Goal: Task Accomplishment & Management: Manage account settings

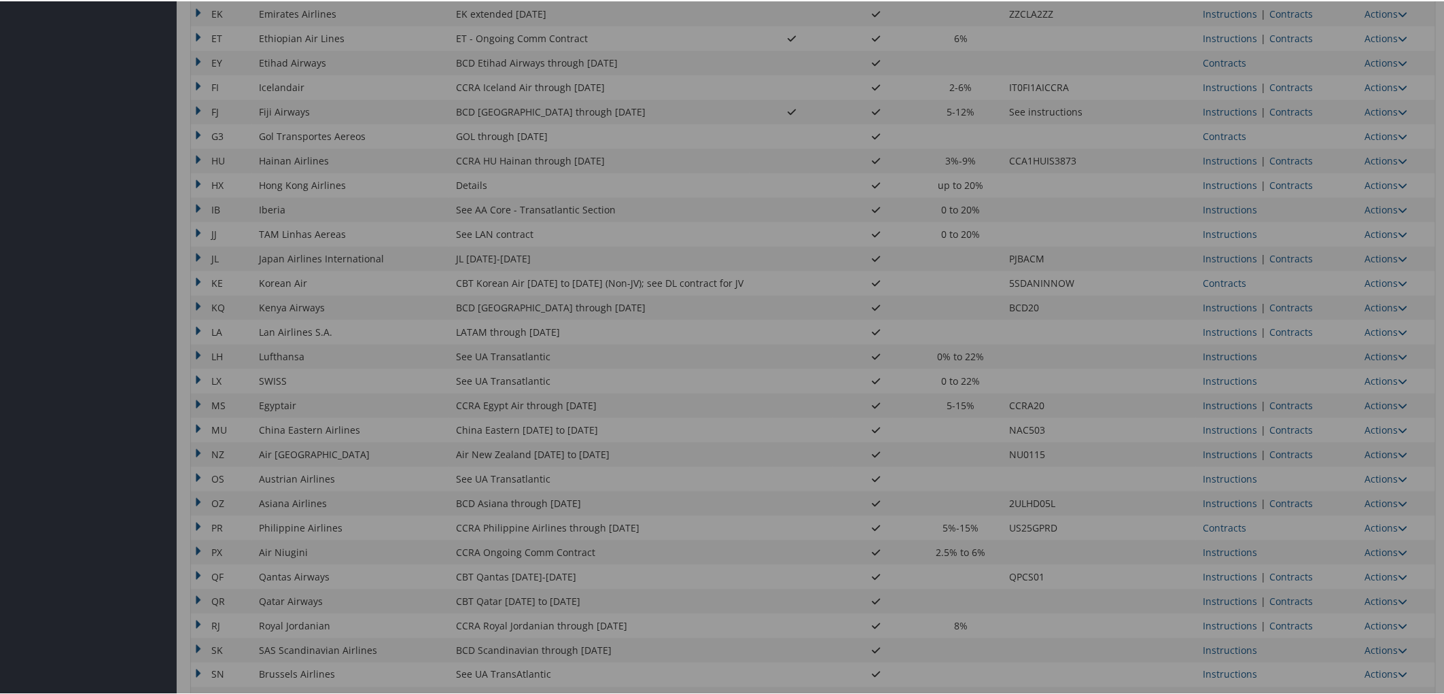
scroll to position [603, 0]
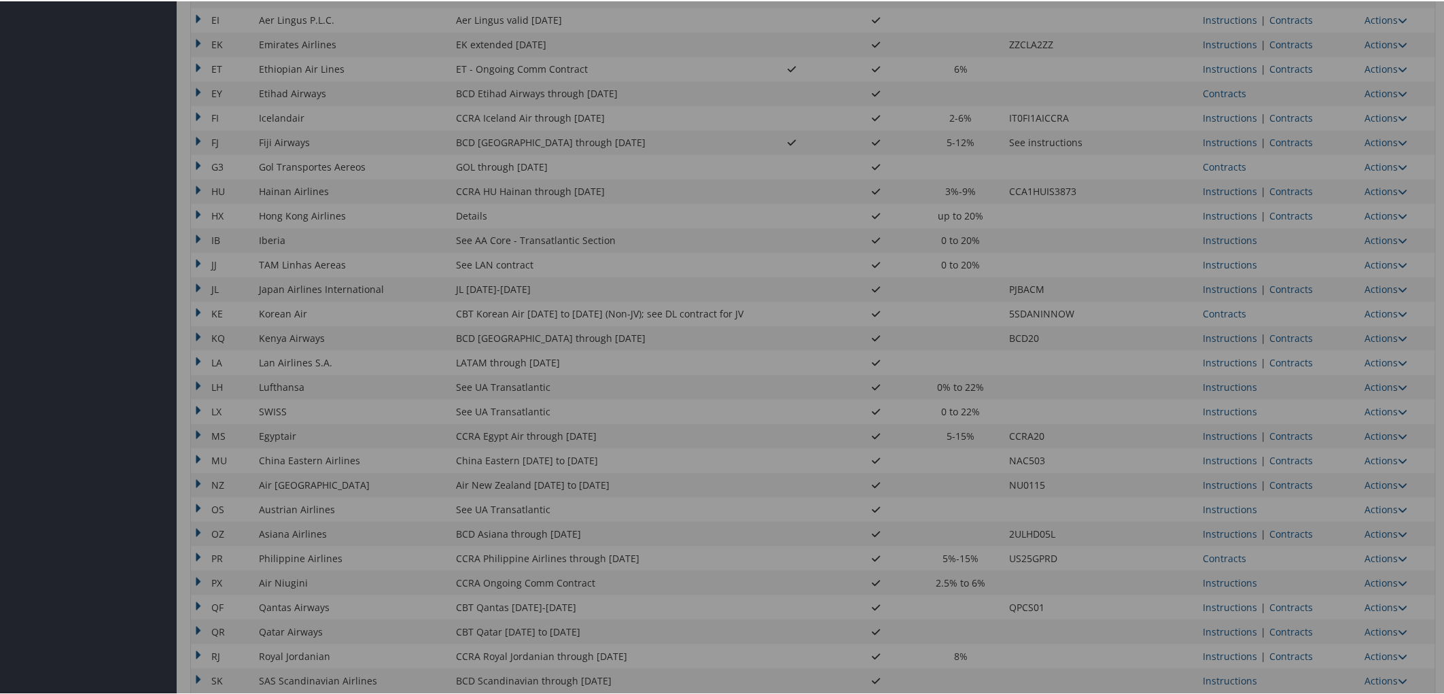
click at [1234, 264] on div at bounding box center [725, 347] width 1450 height 694
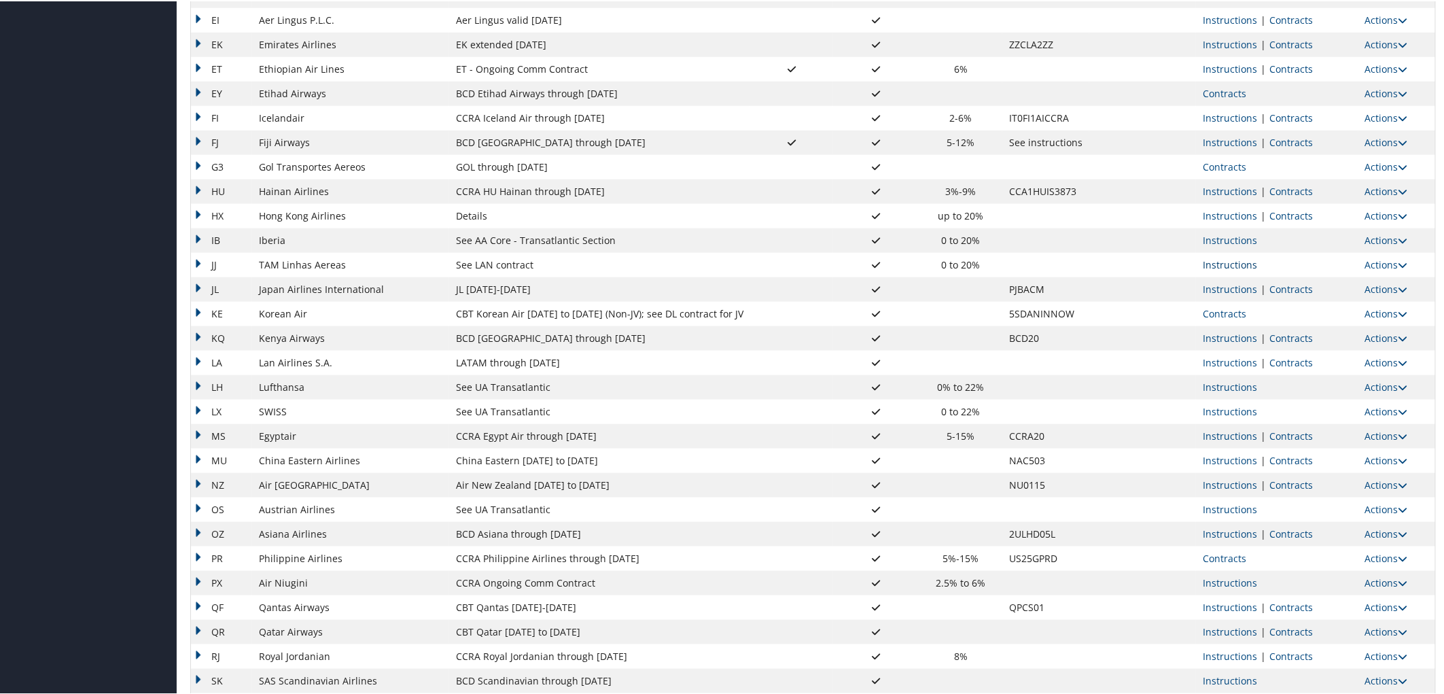
click at [1234, 264] on link "Instructions" at bounding box center [1230, 263] width 54 height 13
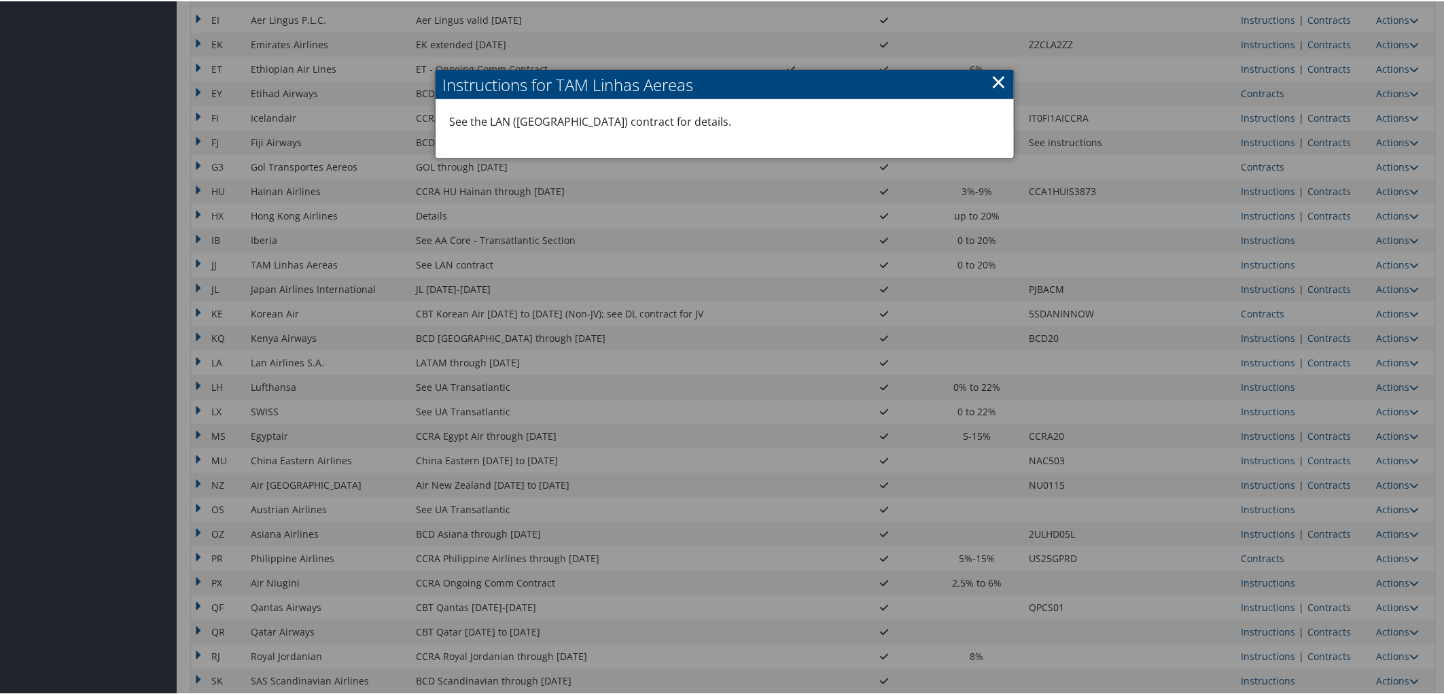
click at [578, 240] on div at bounding box center [725, 347] width 1450 height 694
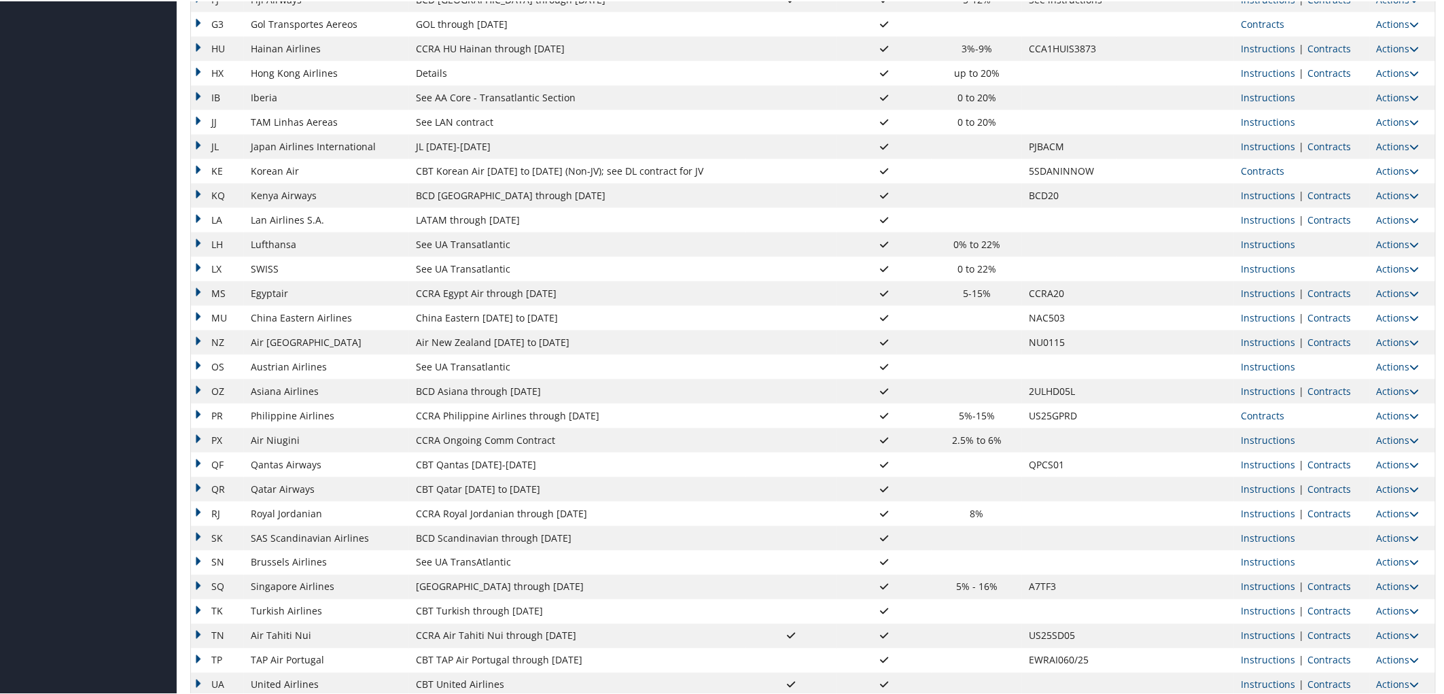
scroll to position [743, 0]
click at [1321, 227] on link "Contracts" at bounding box center [1329, 221] width 43 height 13
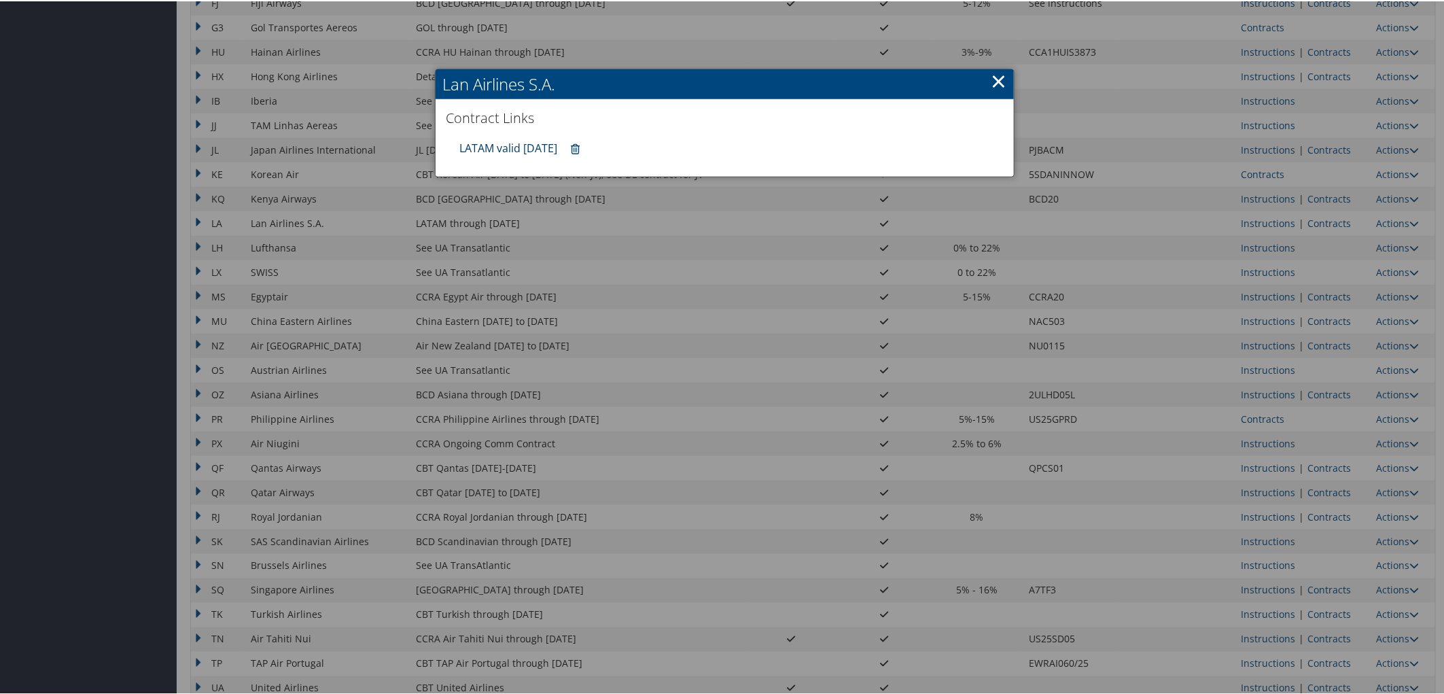
click at [491, 141] on link "LATAM valid 31DEC25" at bounding box center [508, 146] width 98 height 15
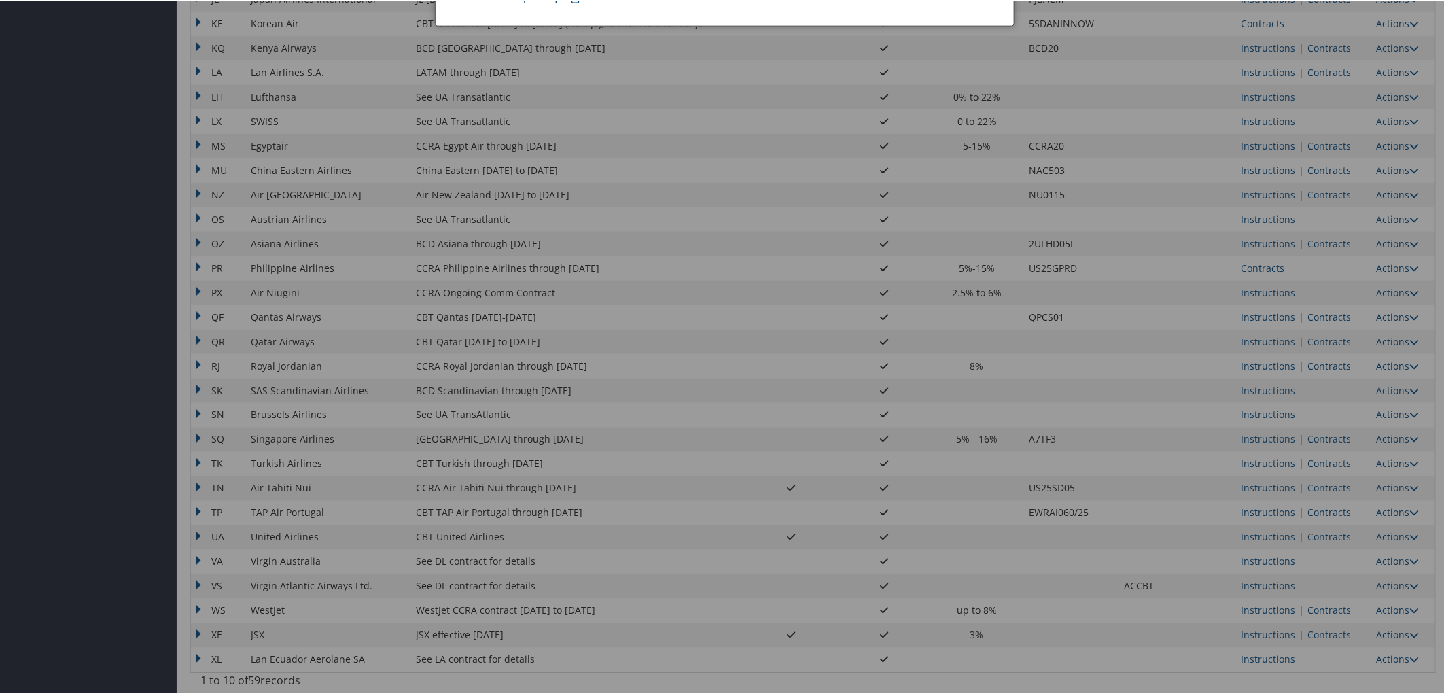
click at [147, 359] on div at bounding box center [725, 347] width 1450 height 694
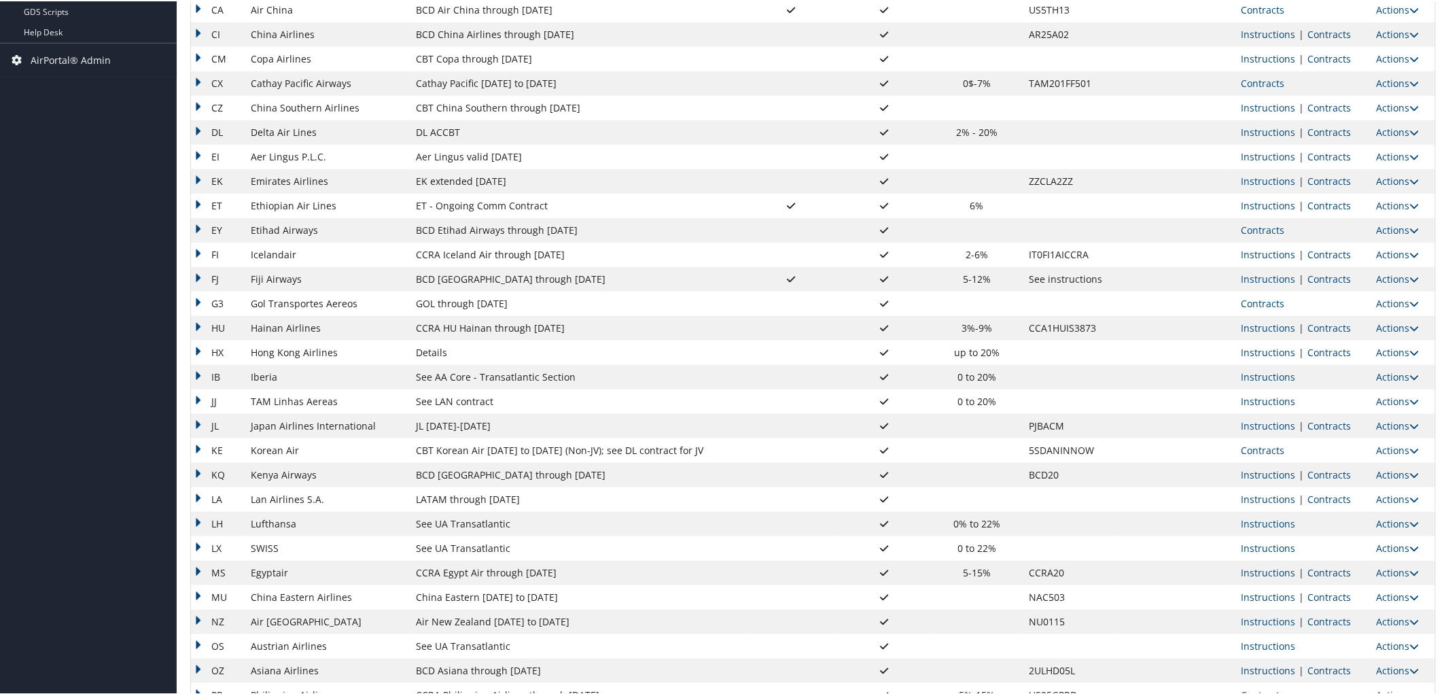
scroll to position [440, 0]
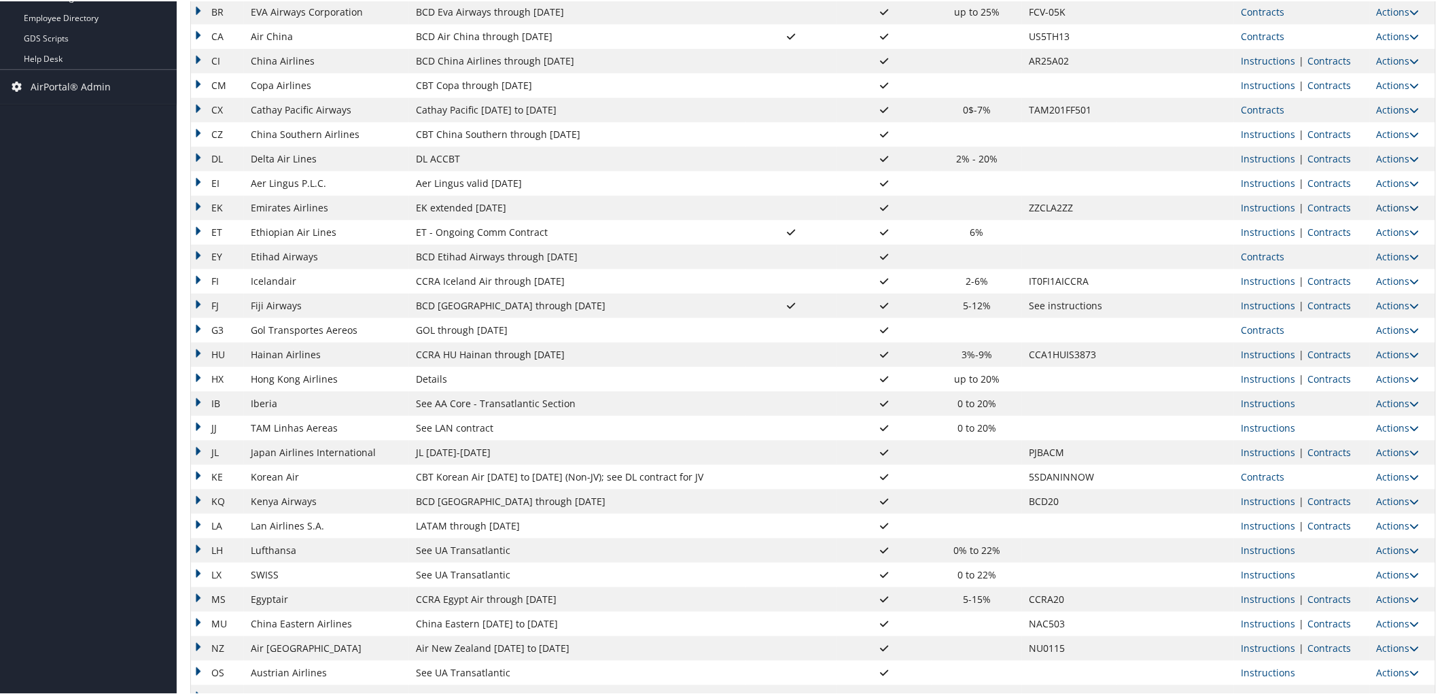
click at [1380, 207] on link "Actions" at bounding box center [1398, 206] width 43 height 13
click at [1369, 248] on link "Edit" at bounding box center [1362, 249] width 97 height 23
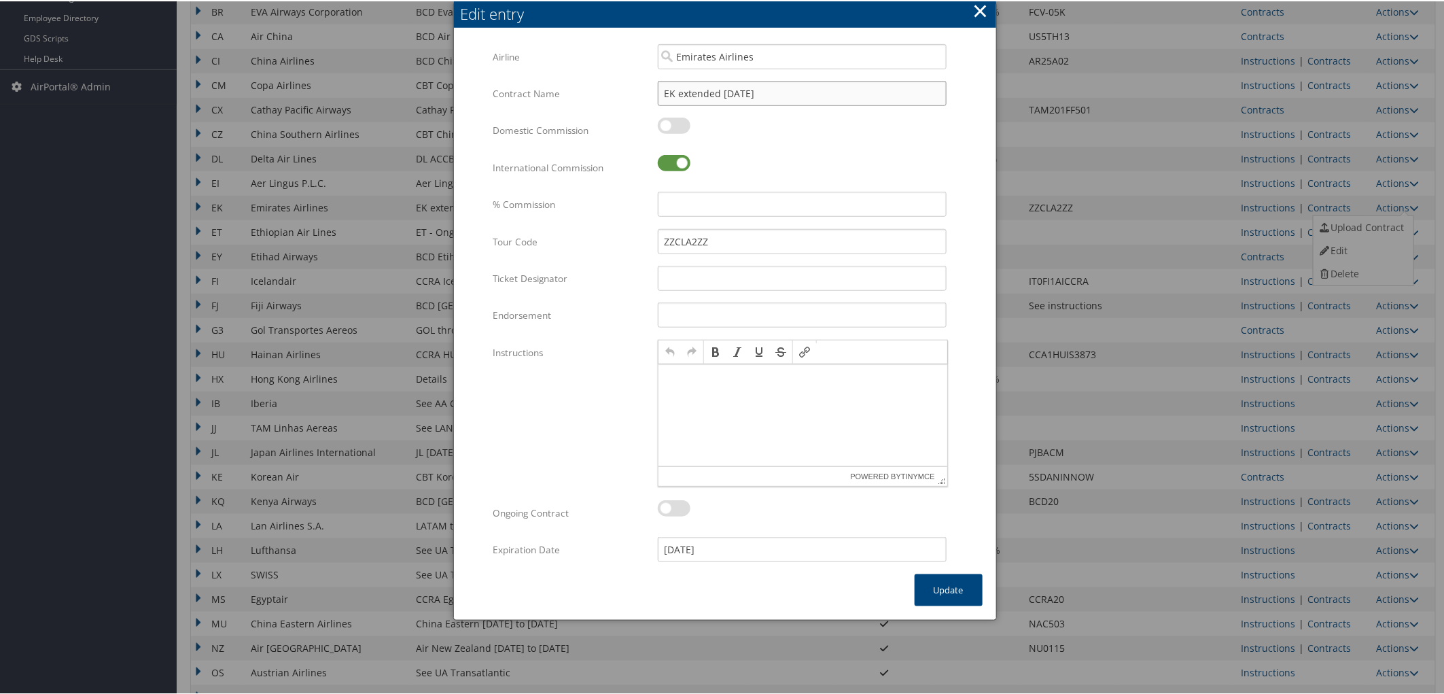
scroll to position [0, 0]
drag, startPoint x: 768, startPoint y: 90, endPoint x: 721, endPoint y: 86, distance: 47.1
click at [721, 86] on input "EK extended 30sep25" at bounding box center [802, 92] width 289 height 25
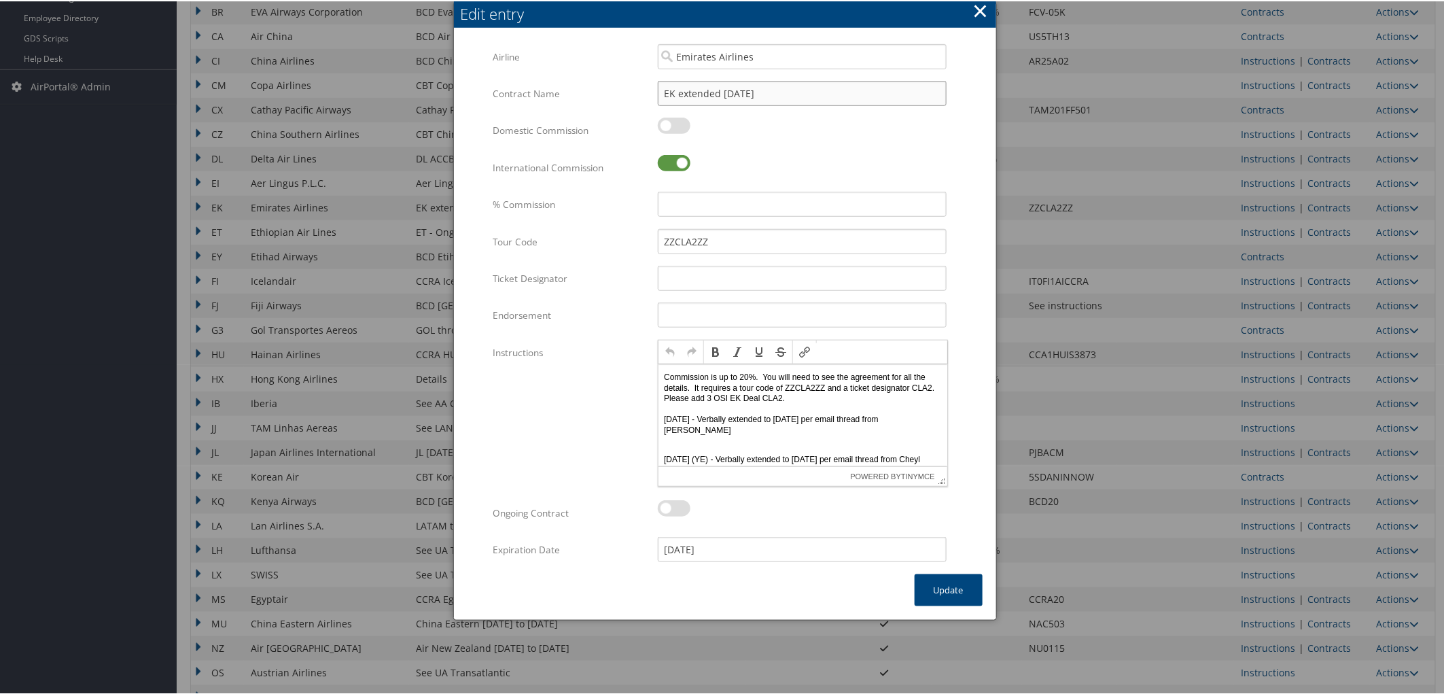
type input "EK extended [DATE]"
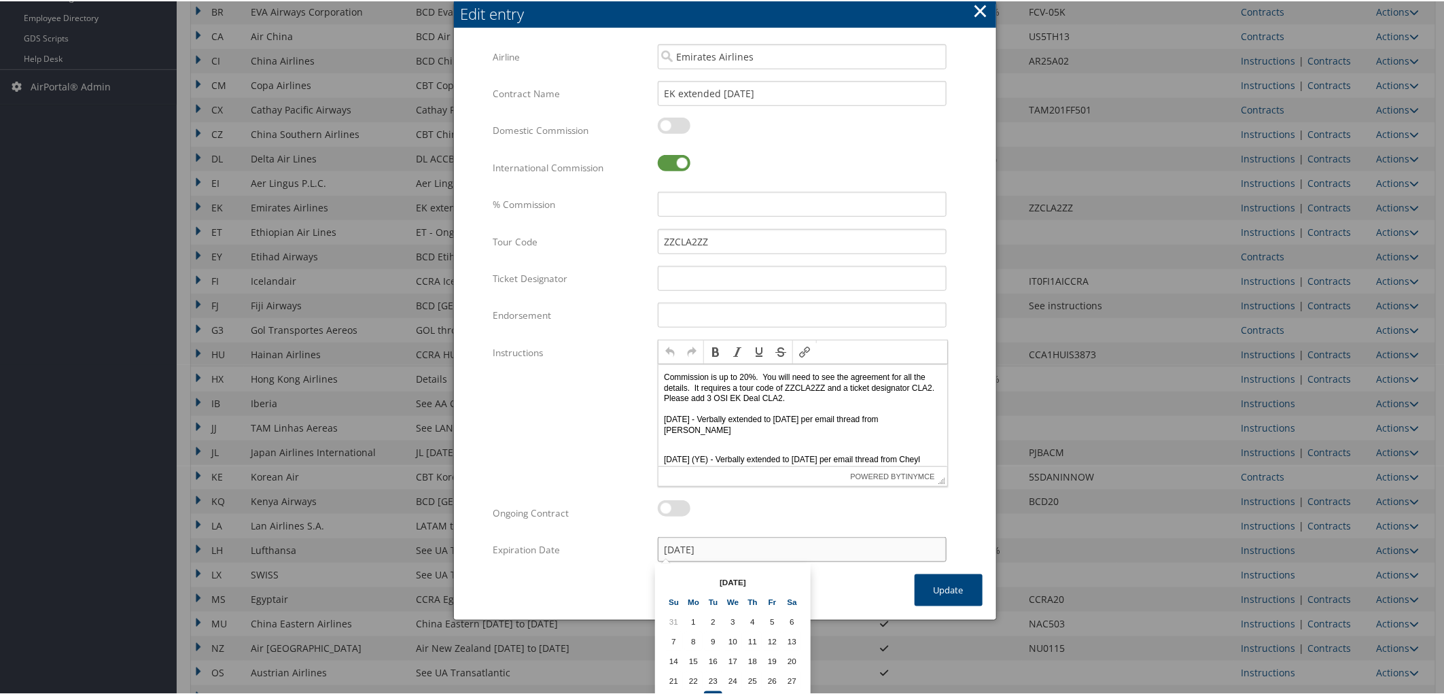
drag, startPoint x: 722, startPoint y: 545, endPoint x: 586, endPoint y: 553, distance: 135.4
click at [589, 553] on div "Expiration Date 09/30/2025 Multiple values The selected items contain different…" at bounding box center [724, 554] width 463 height 37
type input "11/17/25"
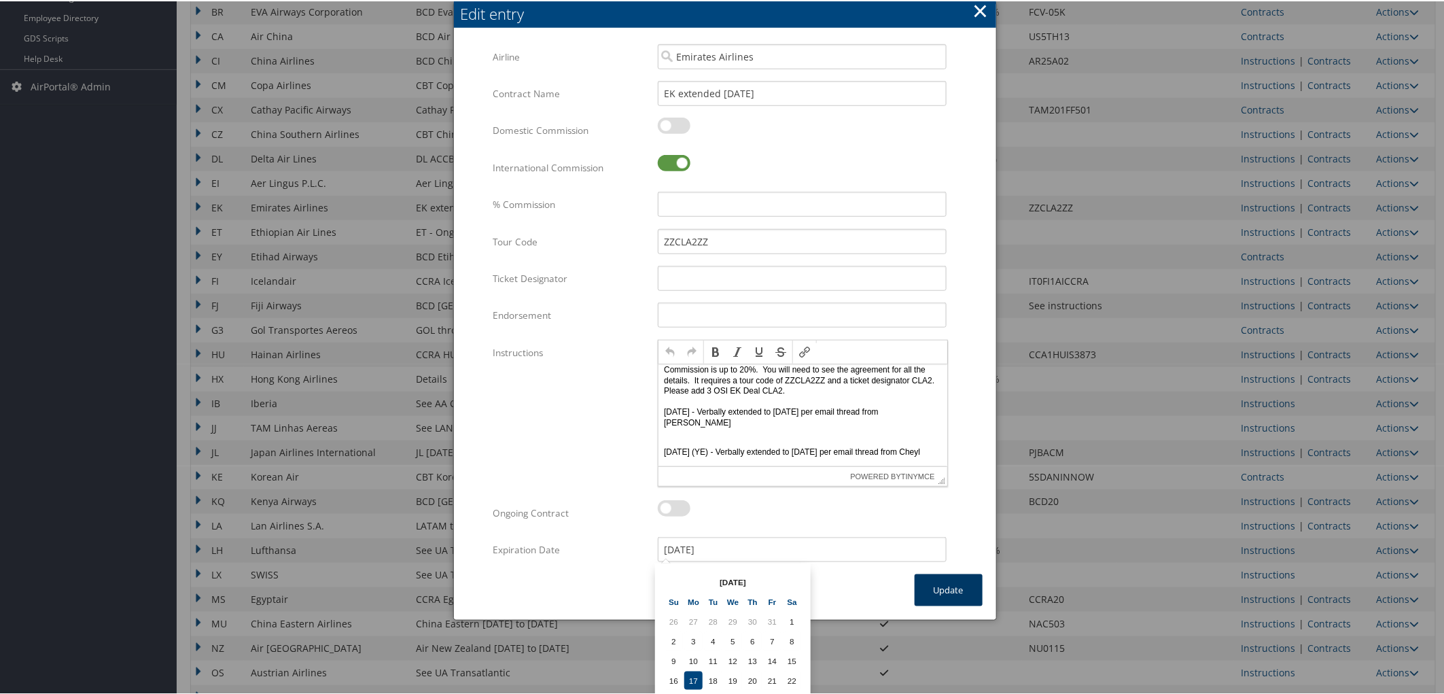
scroll to position [18, 0]
click at [769, 452] on p "7APR (YE) - Verbally extended to 30JUN25 per email thread from Cheyl" at bounding box center [802, 446] width 278 height 21
click at [905, 380] on p "Commission is up to 20%. You will need to see the agreement for all the details…" at bounding box center [802, 396] width 278 height 64
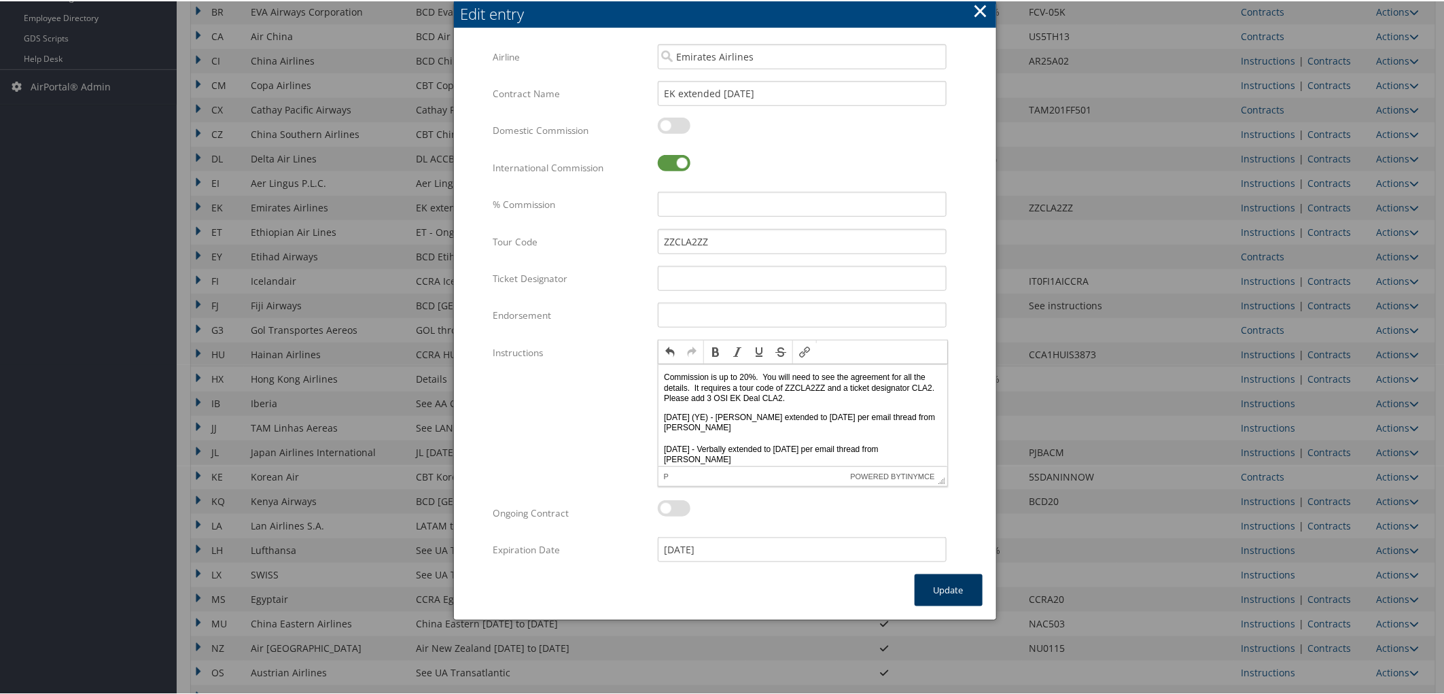
click at [941, 587] on button "Update" at bounding box center [949, 589] width 68 height 32
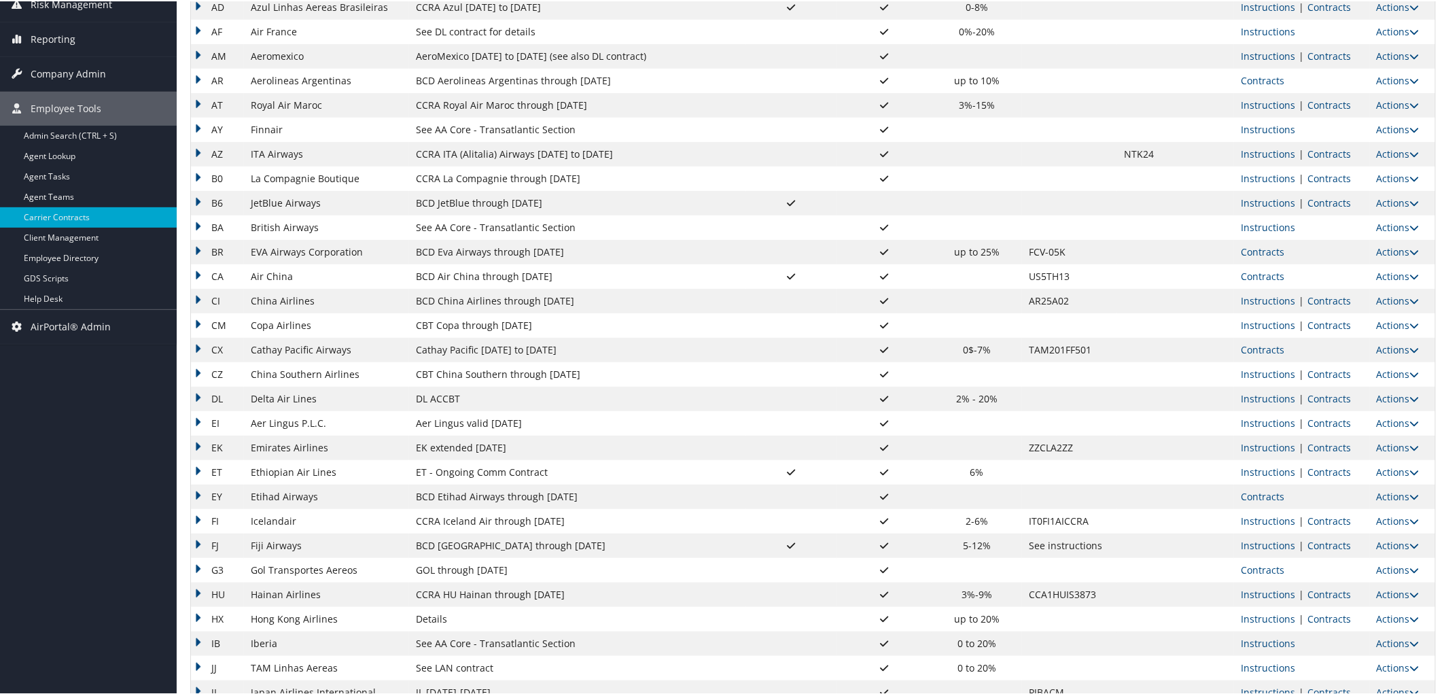
scroll to position [63, 0]
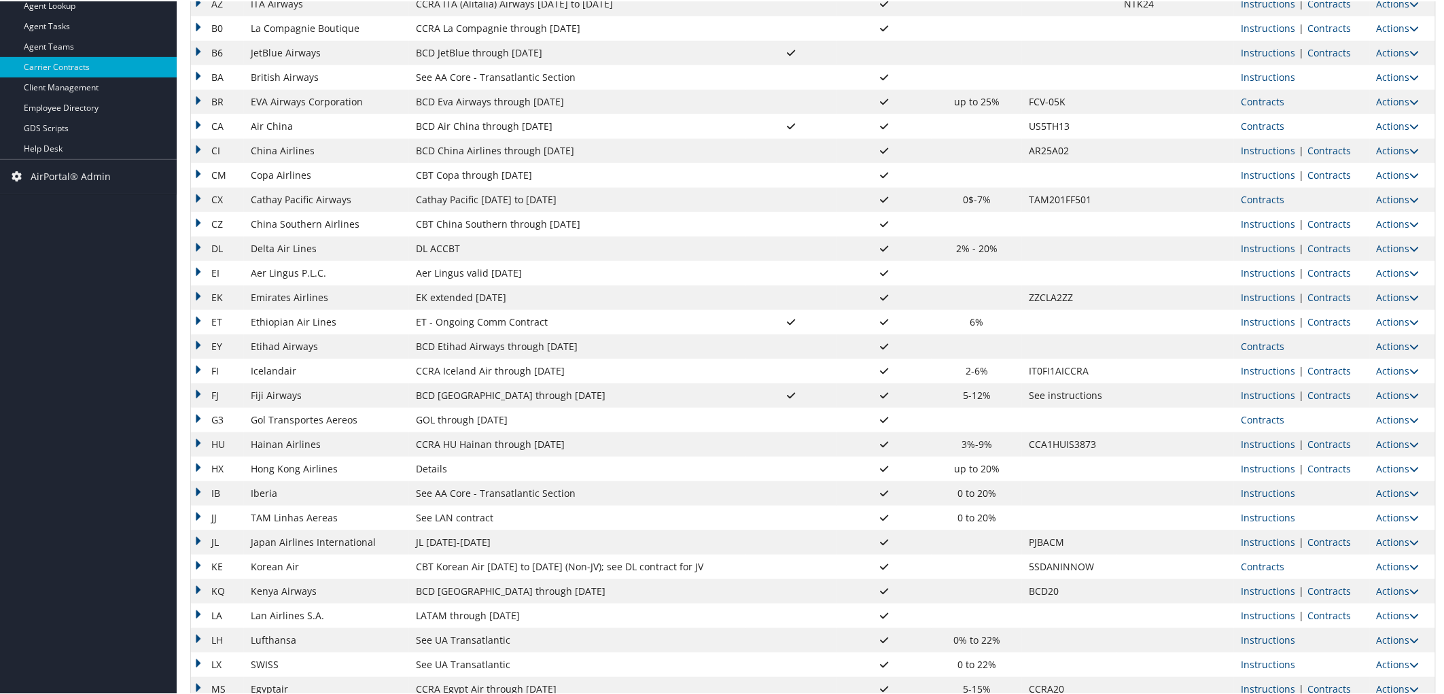
scroll to position [377, 0]
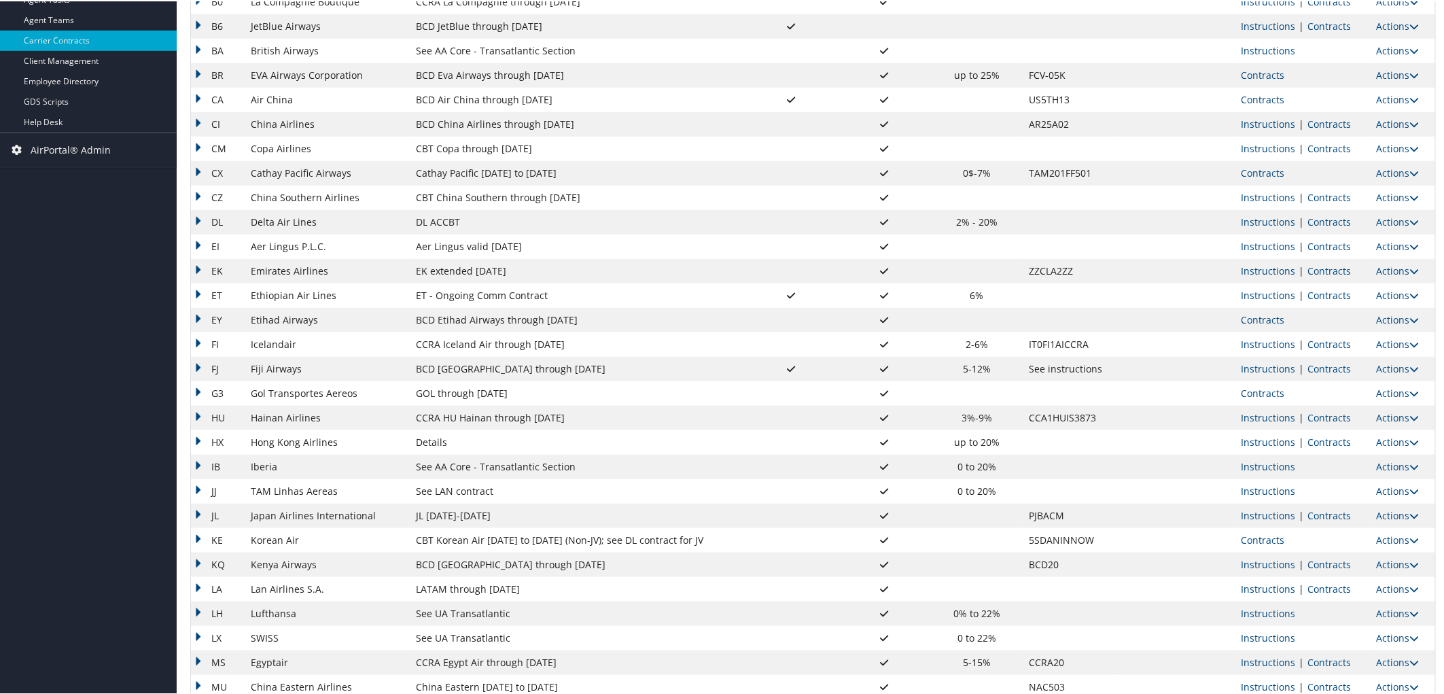
click at [1322, 593] on td "Instructions | Contracts" at bounding box center [1301, 588] width 135 height 24
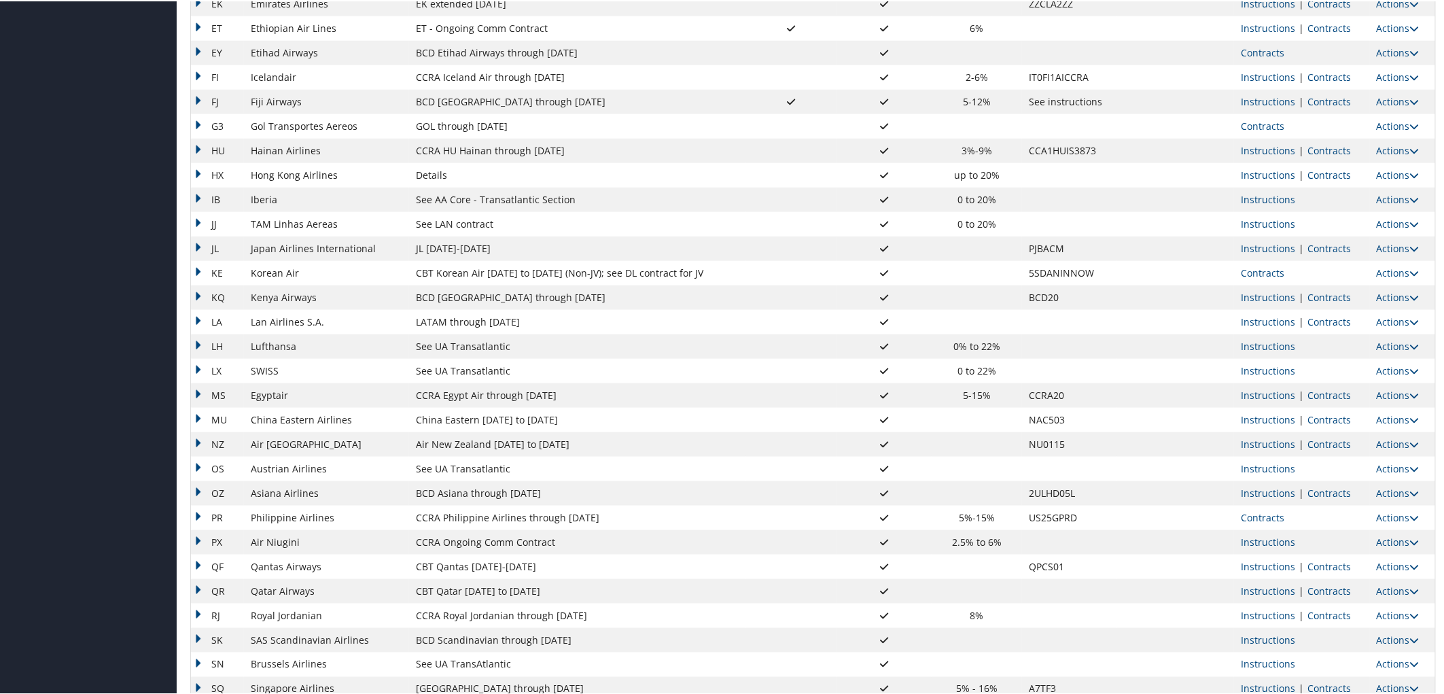
scroll to position [680, 0]
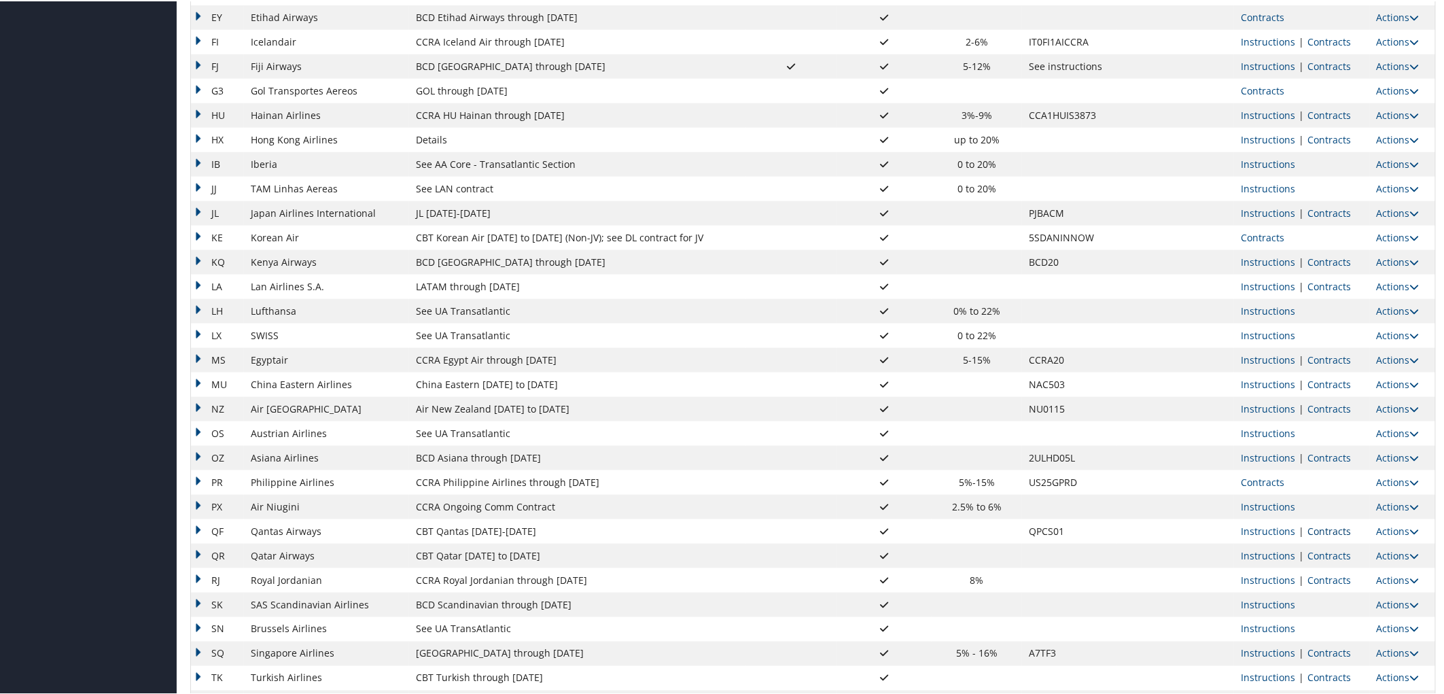
click at [1312, 527] on link "Contracts" at bounding box center [1329, 529] width 43 height 13
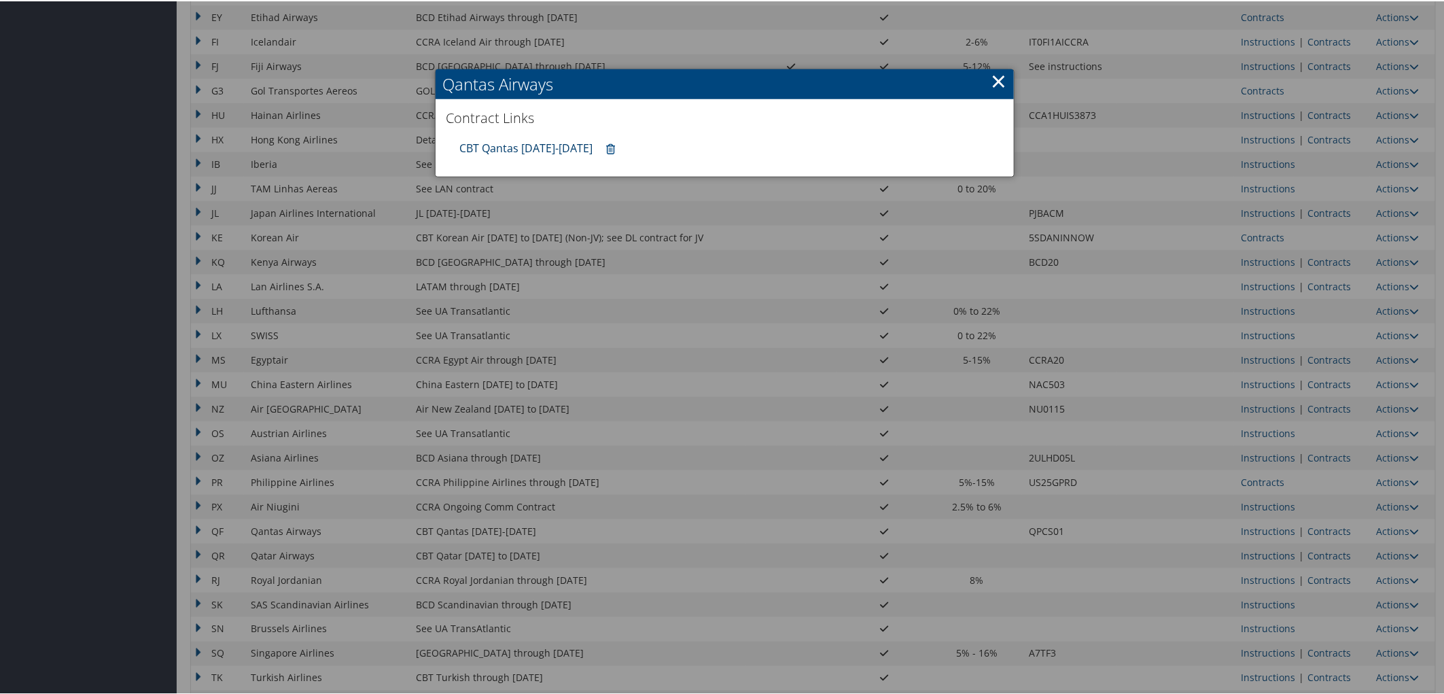
click at [485, 139] on link "CBT Qantas [DATE]-[DATE]" at bounding box center [525, 146] width 133 height 15
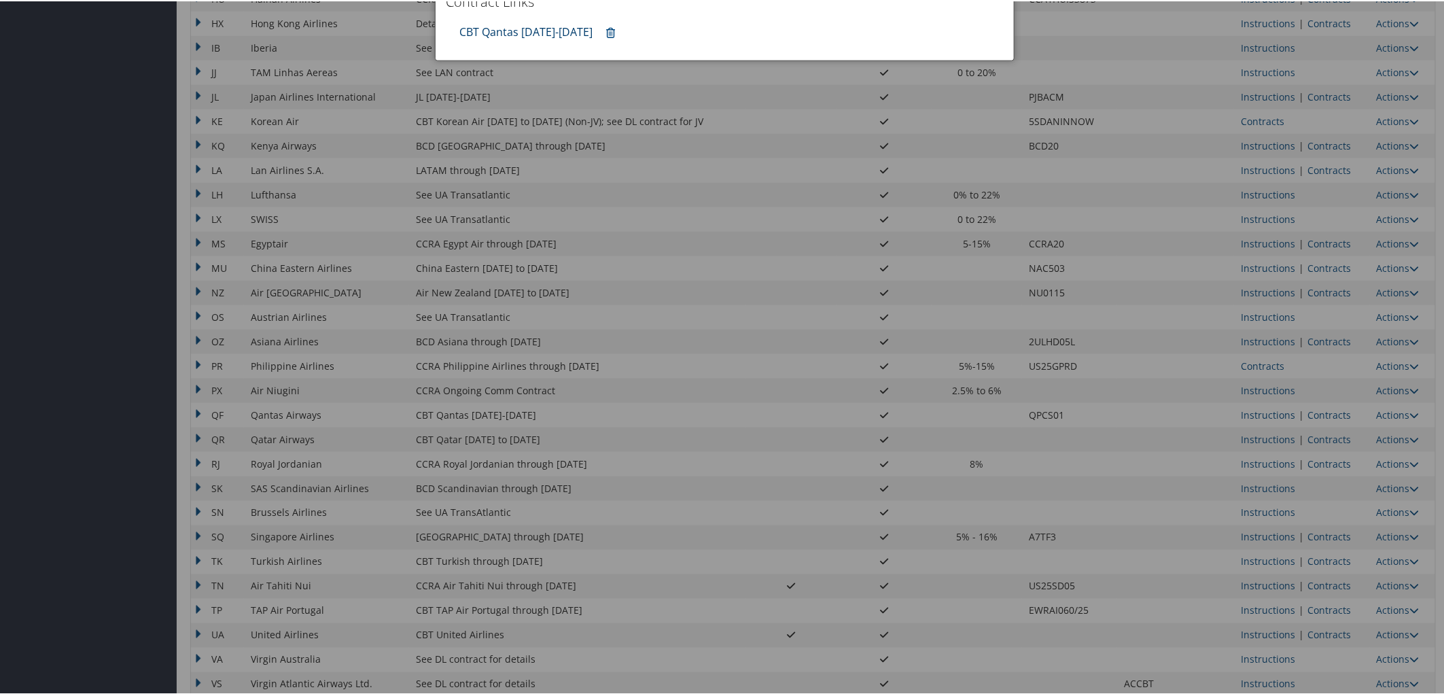
scroll to position [830, 0]
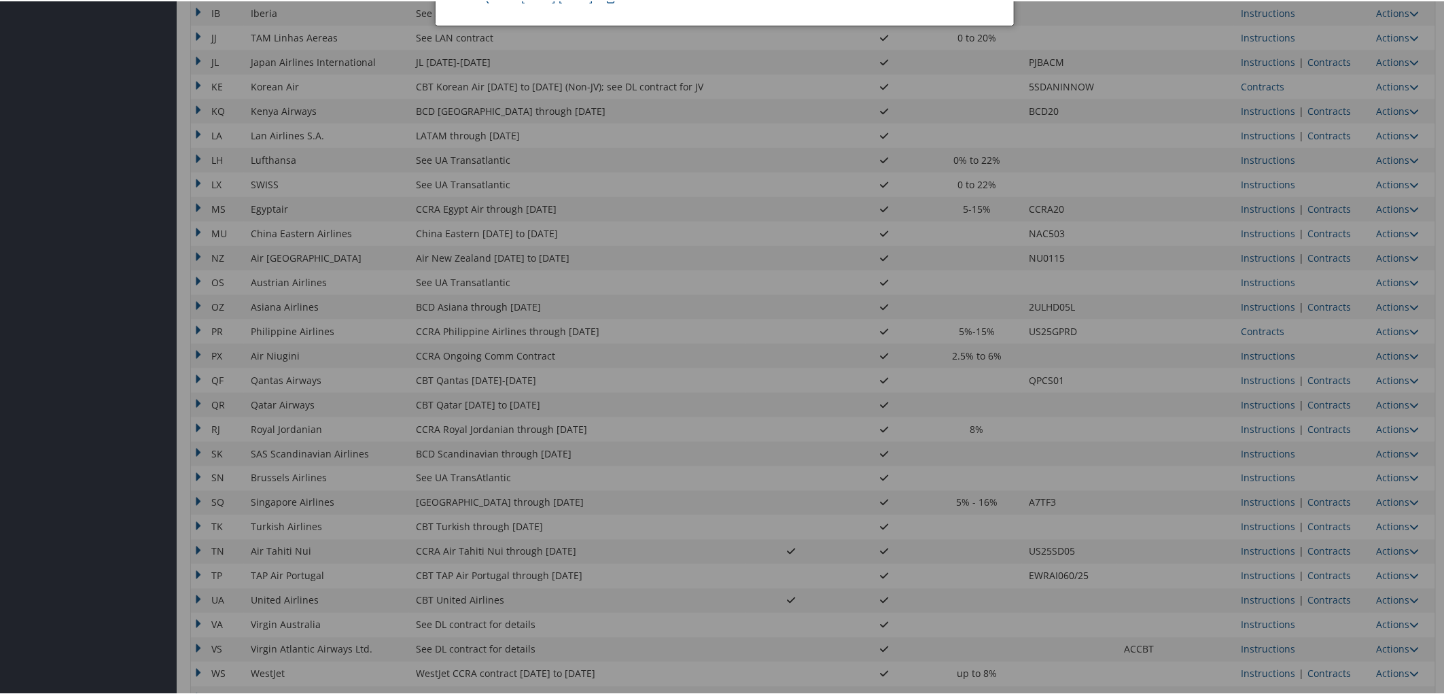
click at [1307, 596] on div at bounding box center [725, 347] width 1450 height 694
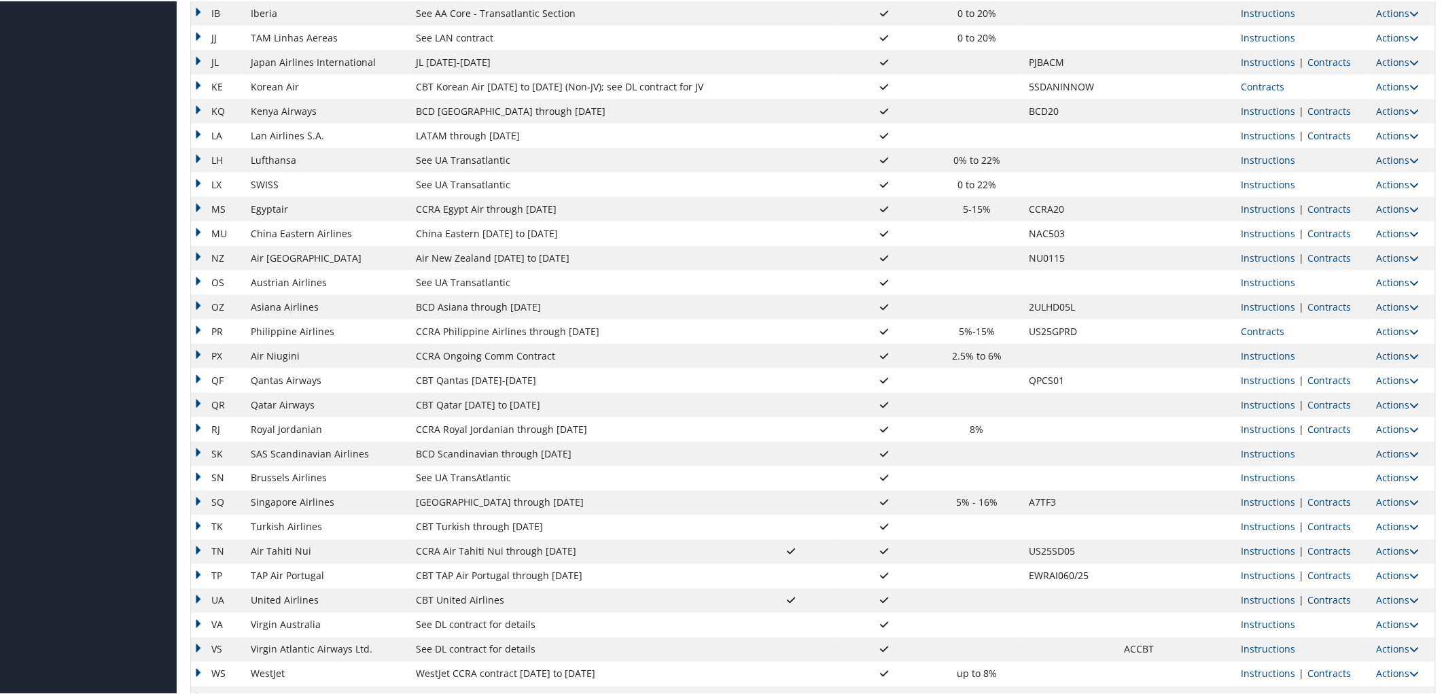
click at [1309, 593] on link "Contracts" at bounding box center [1329, 599] width 43 height 13
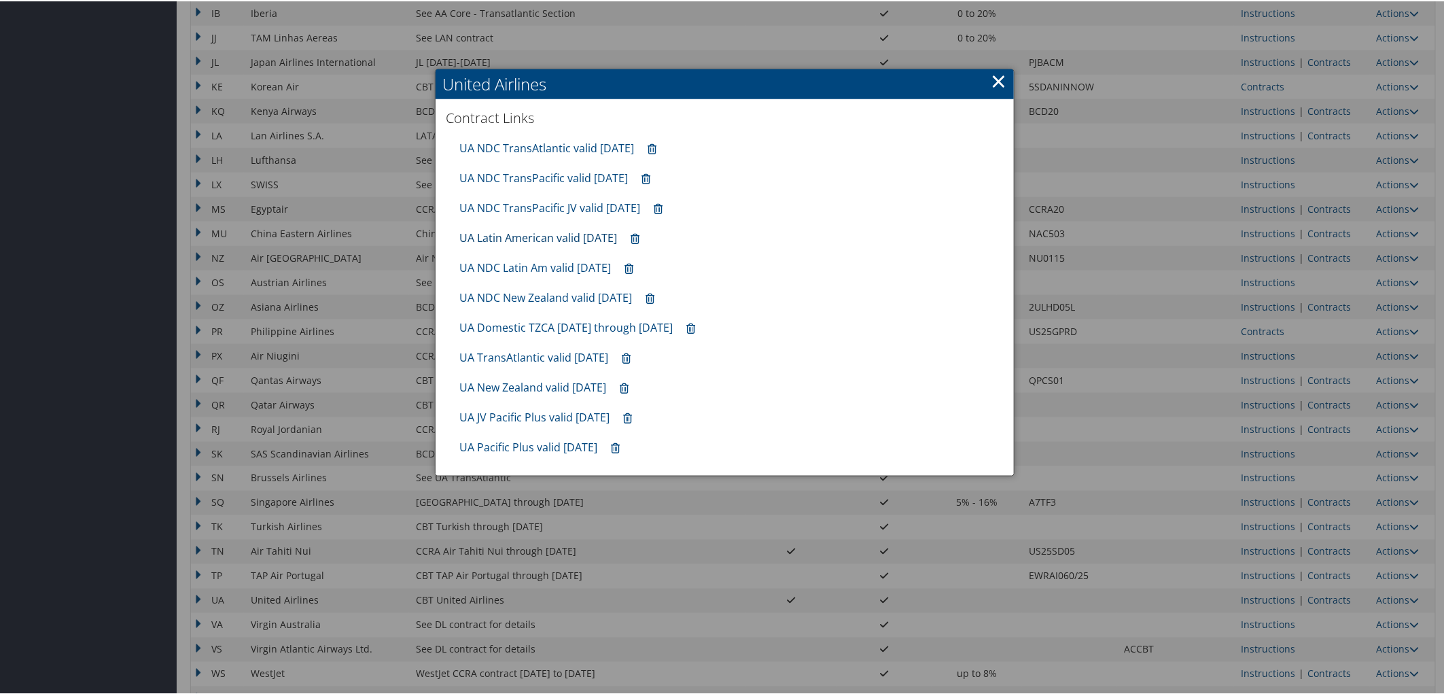
click at [555, 234] on link "UA Latin American valid [DATE]" at bounding box center [538, 236] width 158 height 15
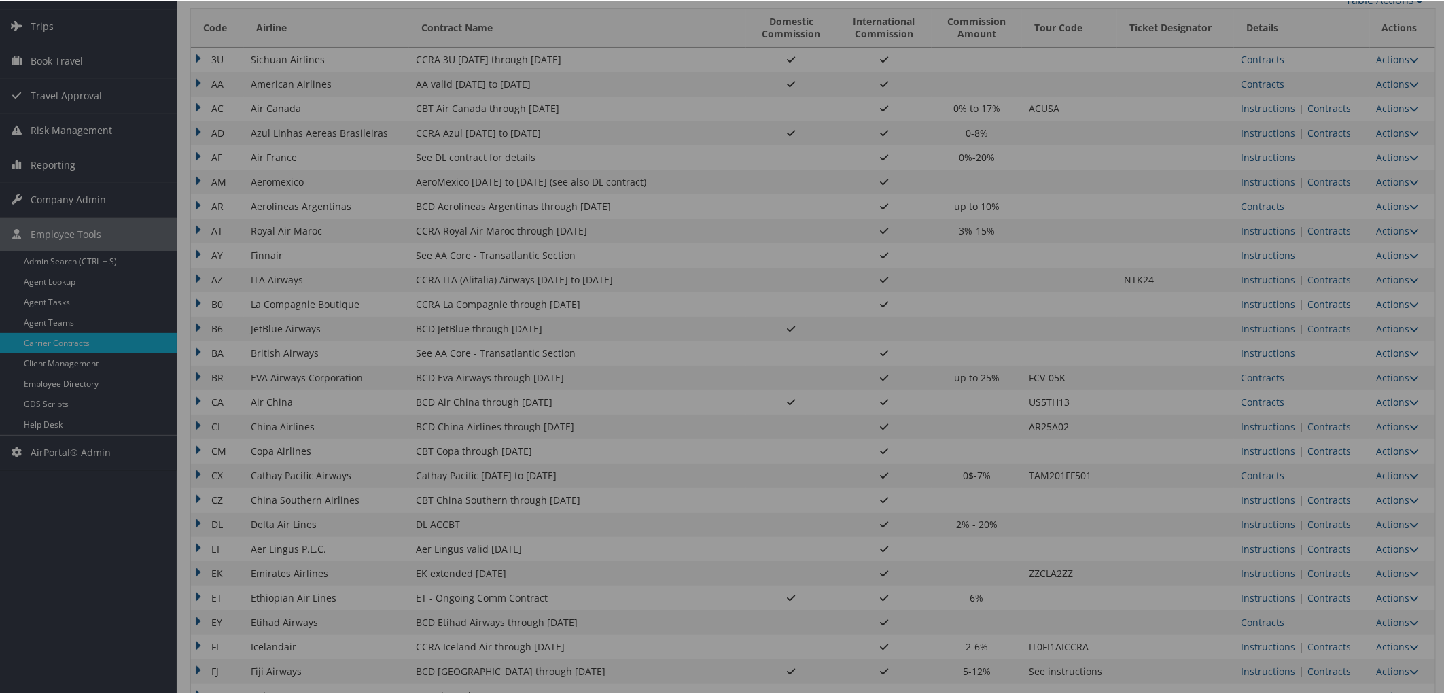
scroll to position [0, 0]
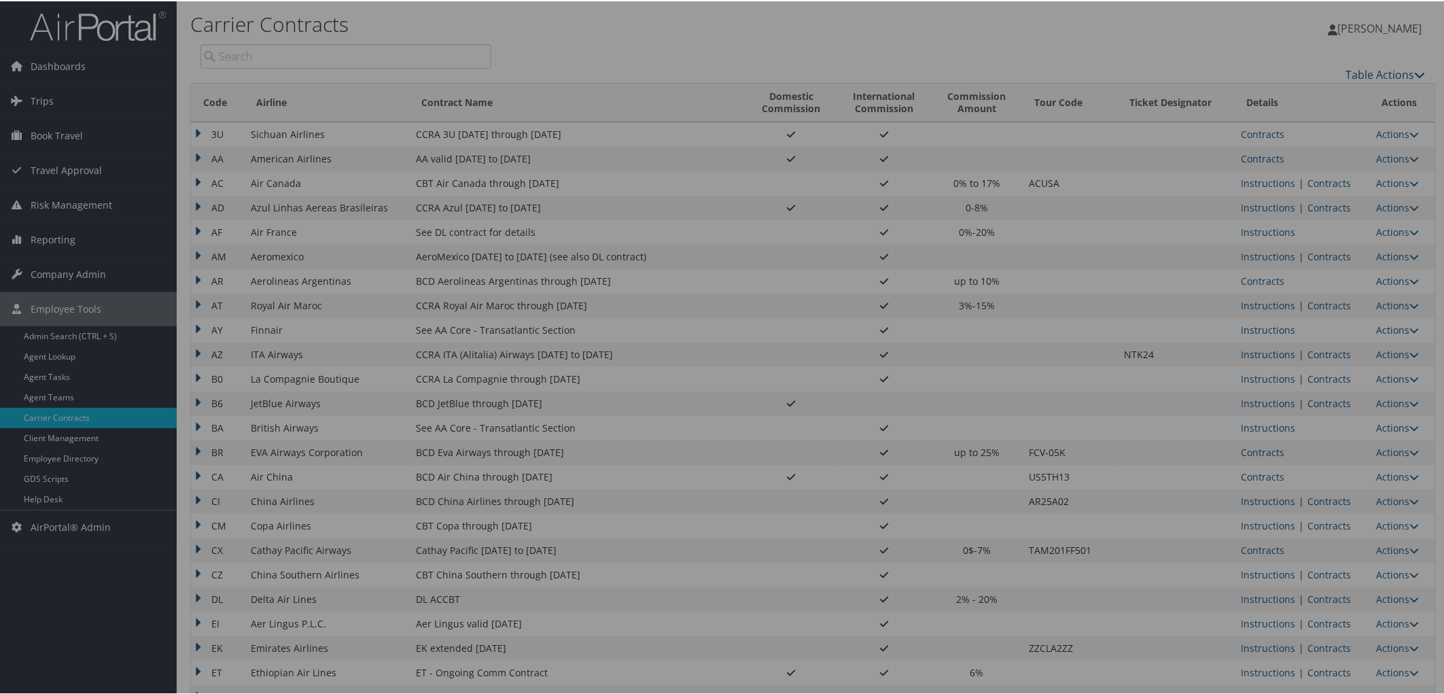
click at [1265, 154] on div at bounding box center [725, 347] width 1450 height 694
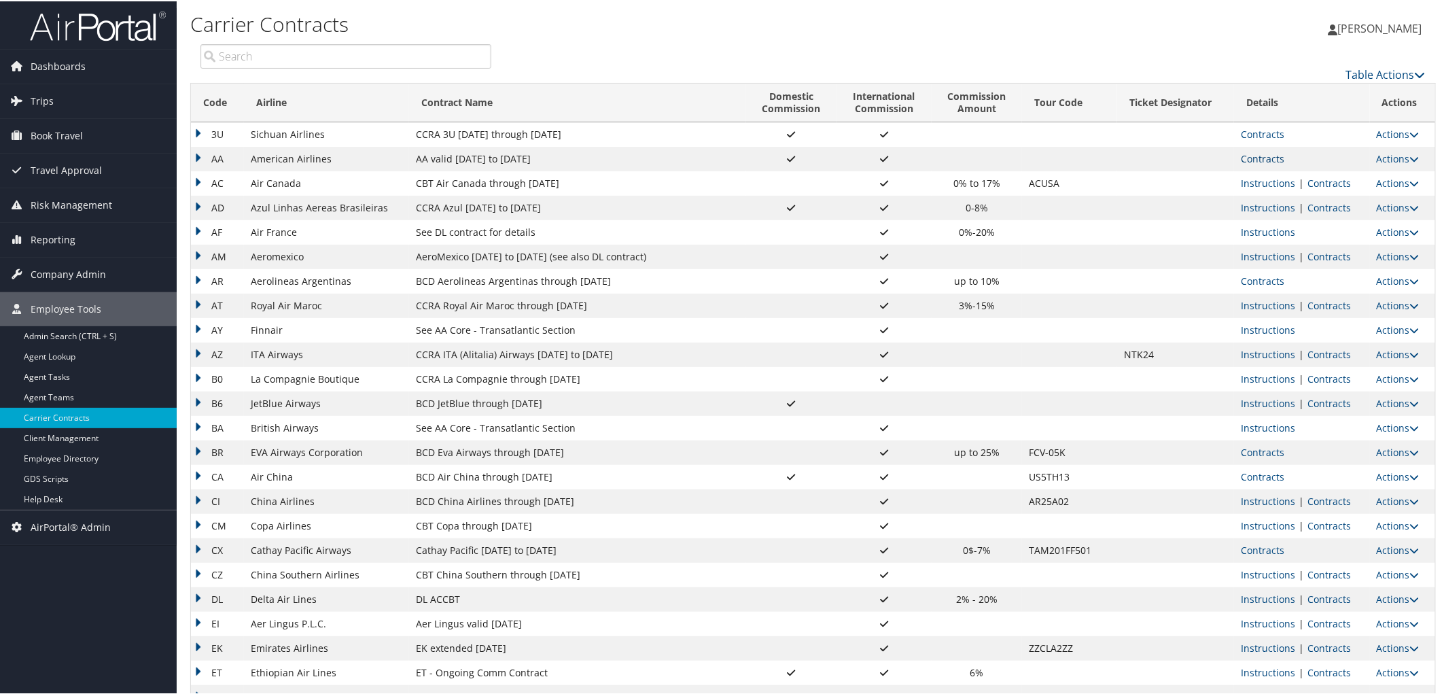
click at [1265, 158] on link "Contracts" at bounding box center [1262, 157] width 43 height 13
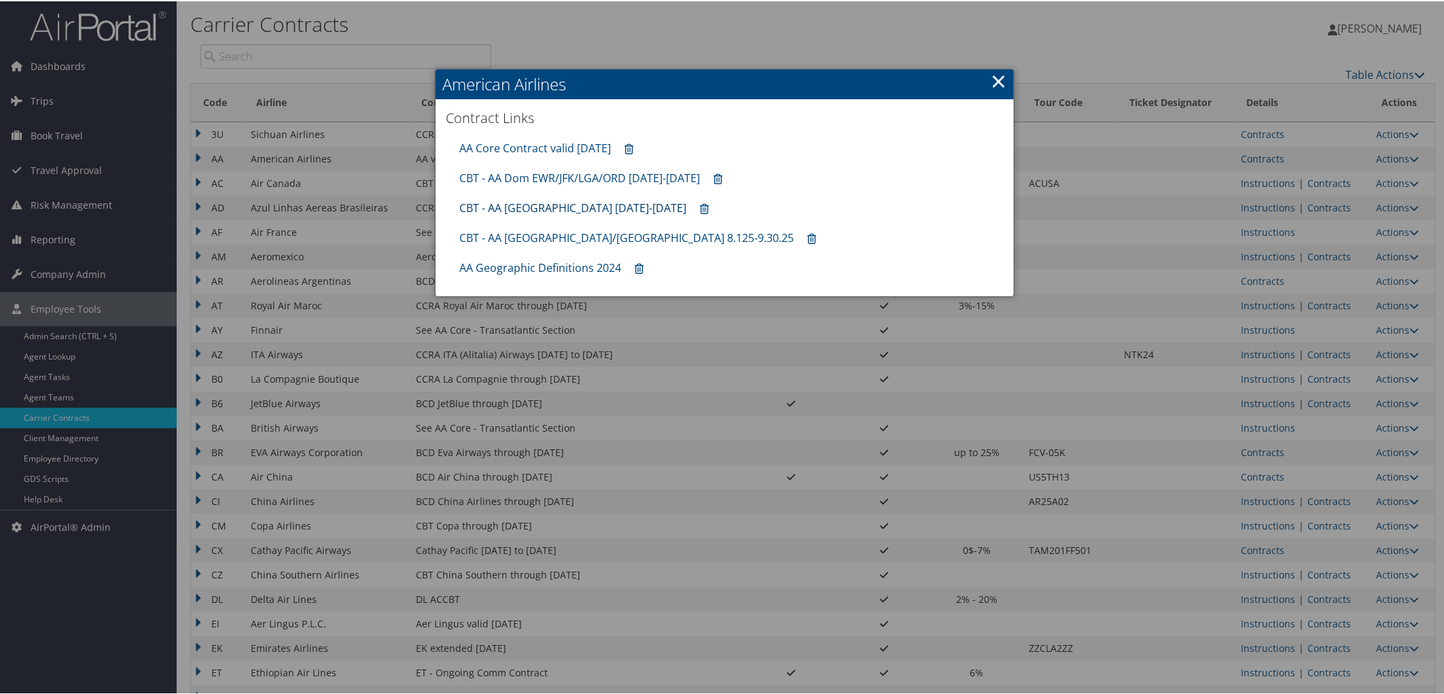
click at [530, 208] on link "CBT - AA [GEOGRAPHIC_DATA] [DATE]-[DATE]" at bounding box center [572, 206] width 227 height 15
click at [532, 143] on link "AA Core Contract valid [DATE]" at bounding box center [535, 146] width 152 height 15
